Goal: Task Accomplishment & Management: Manage account settings

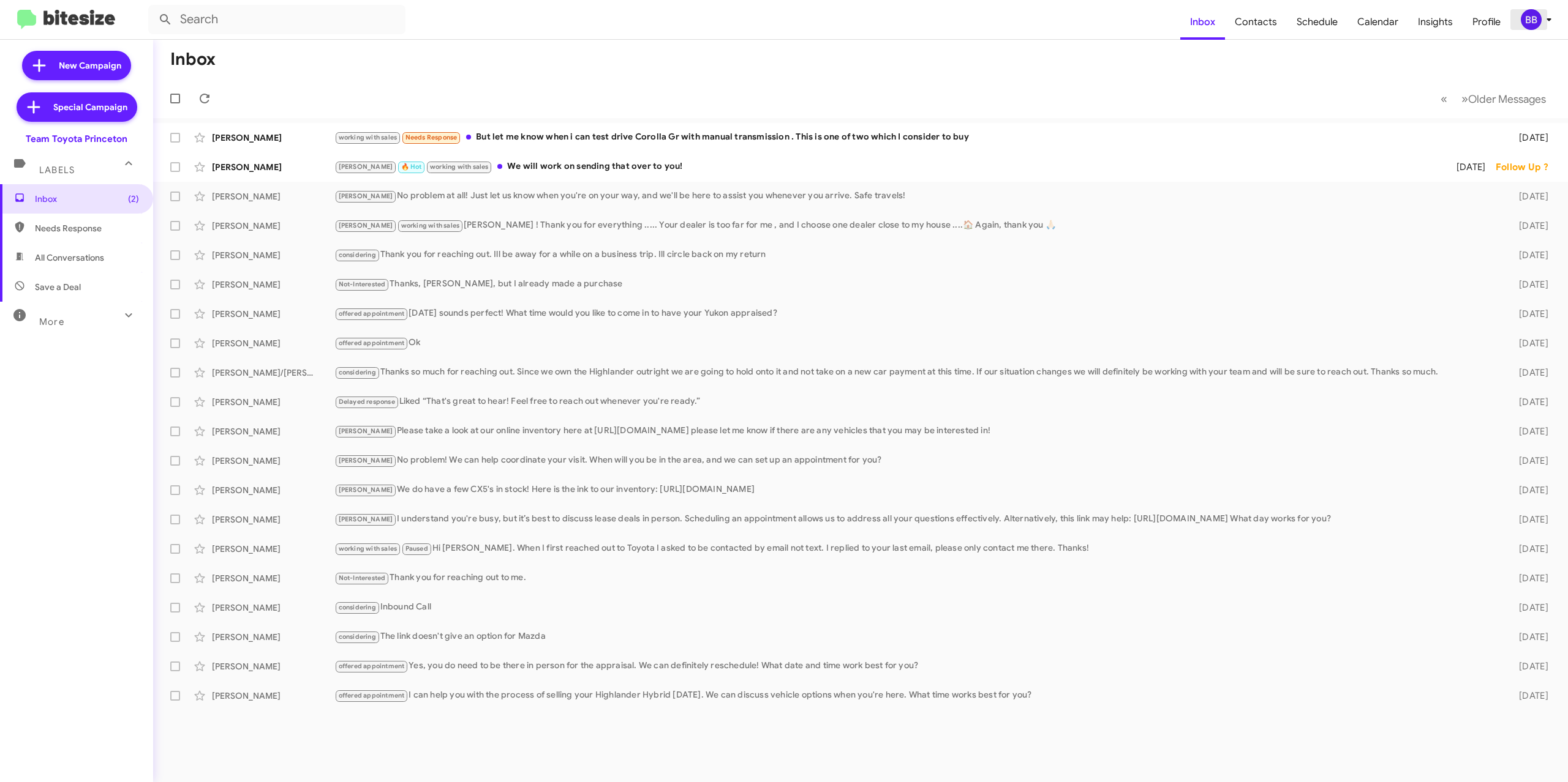
click at [1526, 19] on div "BB" at bounding box center [1530, 19] width 21 height 21
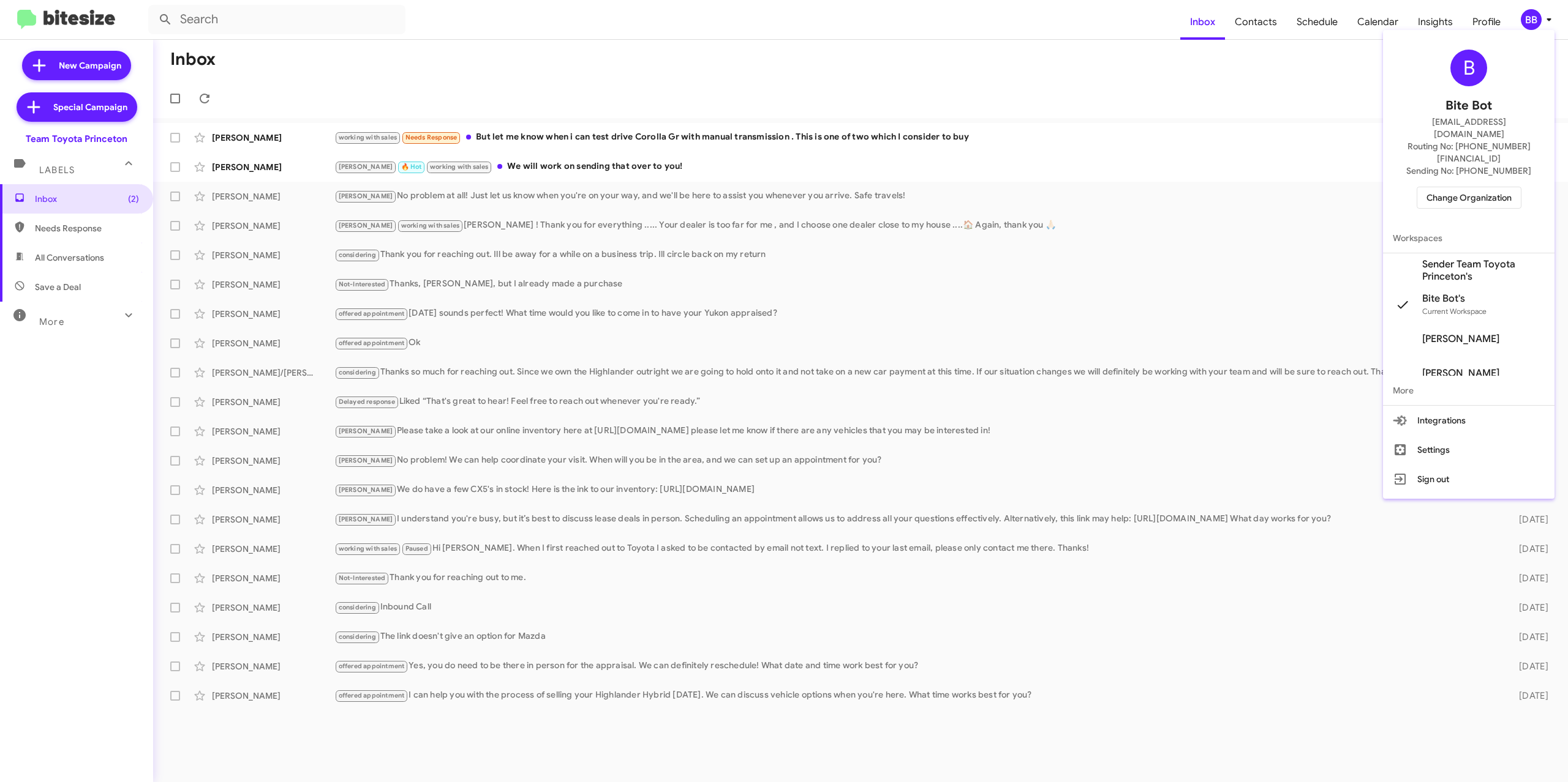
click at [1478, 187] on span "Change Organization" at bounding box center [1469, 197] width 85 height 21
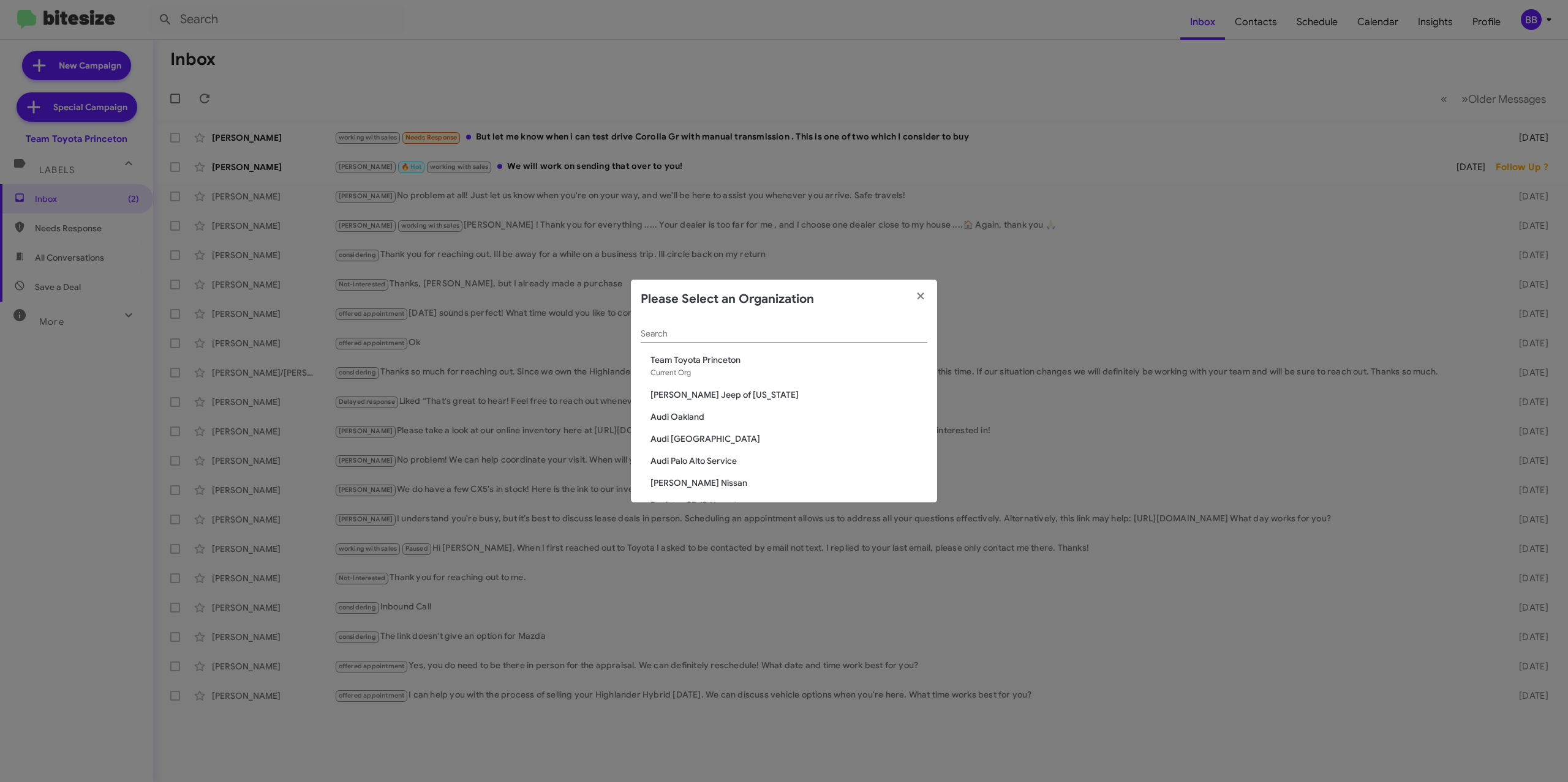
drag, startPoint x: 806, startPoint y: 322, endPoint x: 802, endPoint y: 329, distance: 8.1
click at [804, 324] on div "Search" at bounding box center [784, 331] width 287 height 24
click at [796, 334] on input "Search" at bounding box center [784, 334] width 287 height 10
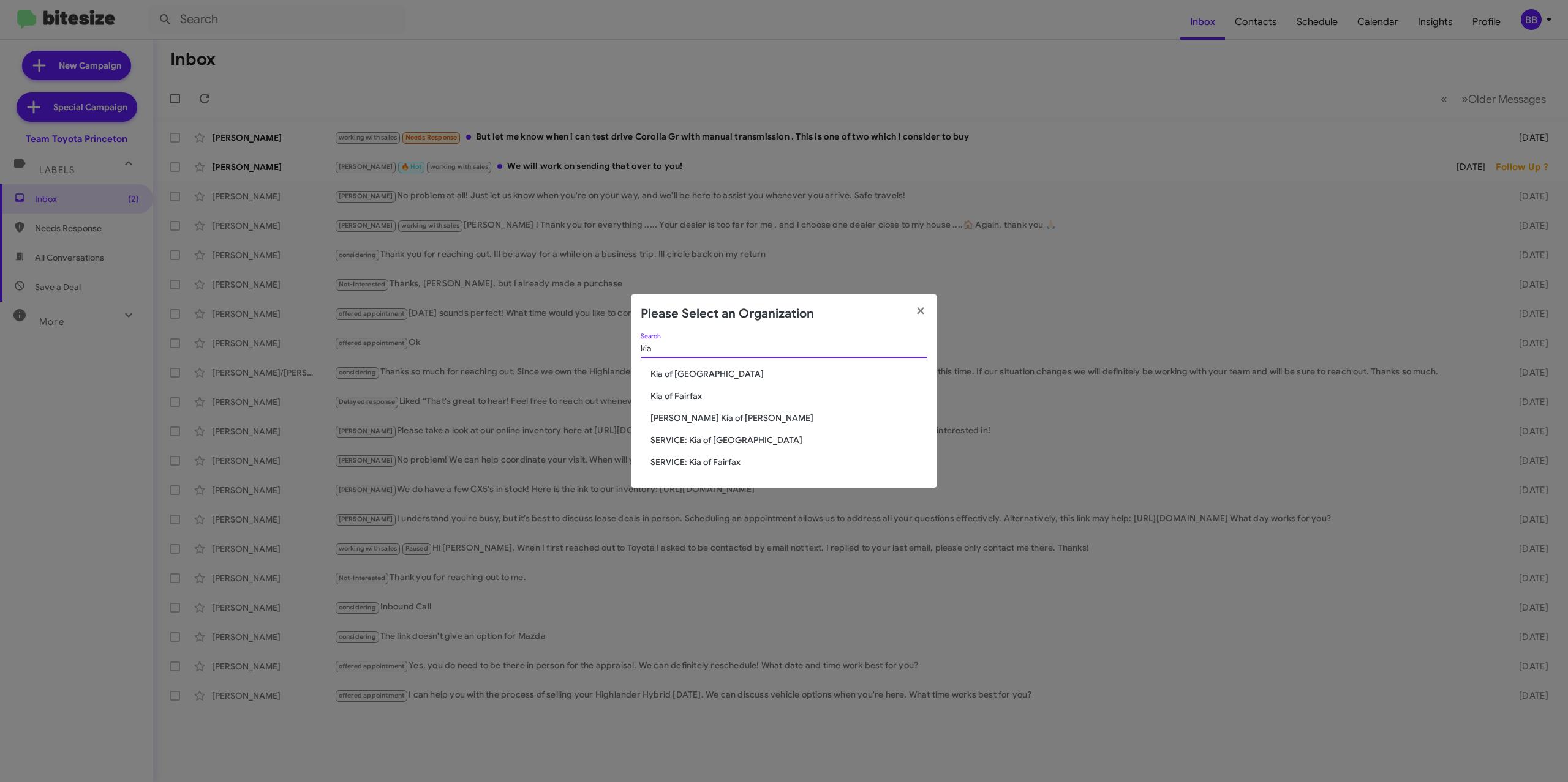
type input "kia"
click at [686, 397] on span "Kia of Fairfax" at bounding box center [788, 396] width 277 height 12
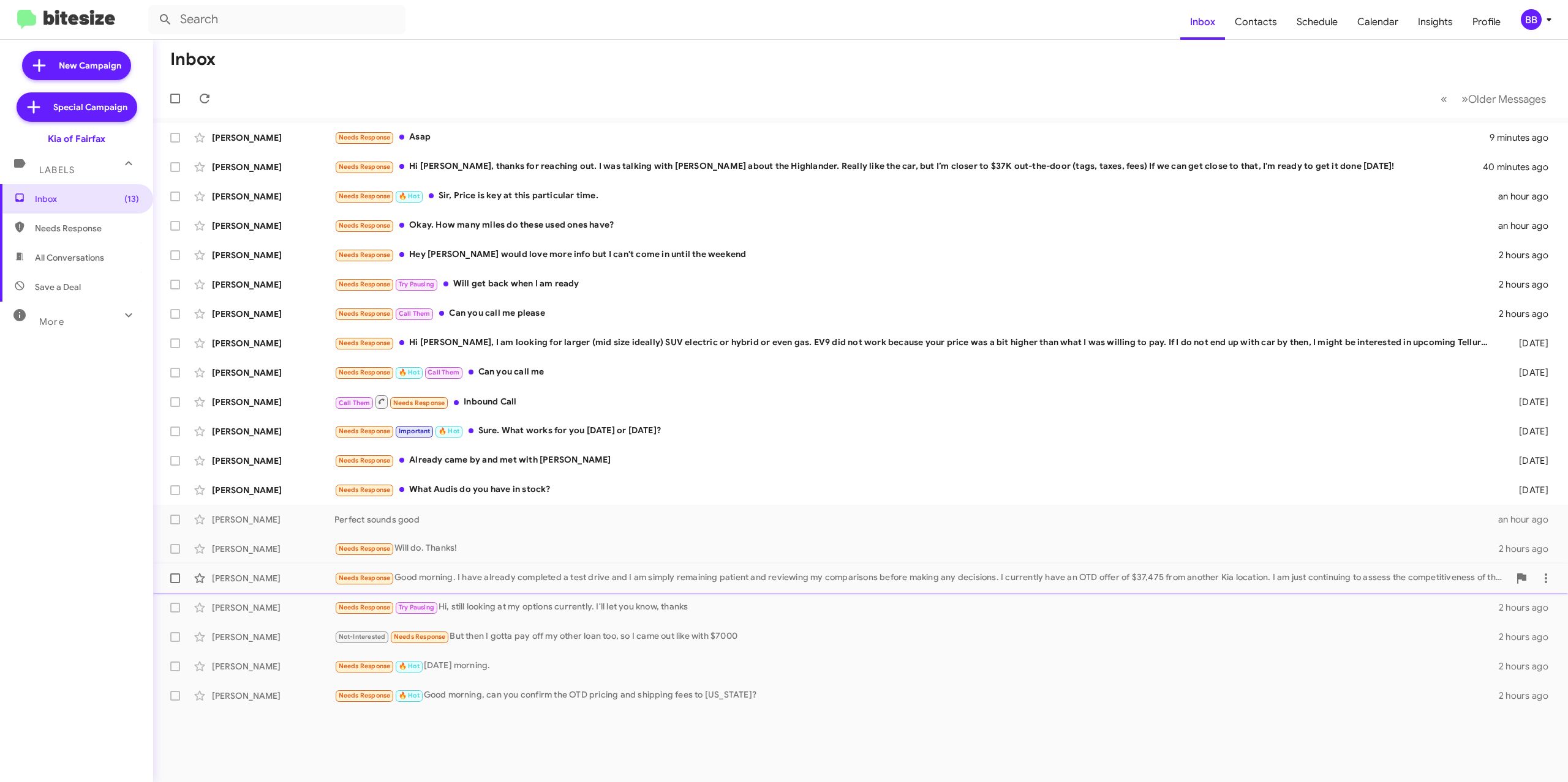
click at [532, 579] on div "Needs Response Good morning. I have already completed a test drive and I am sim…" at bounding box center [921, 578] width 1174 height 14
